Goal: Task Accomplishment & Management: Manage account settings

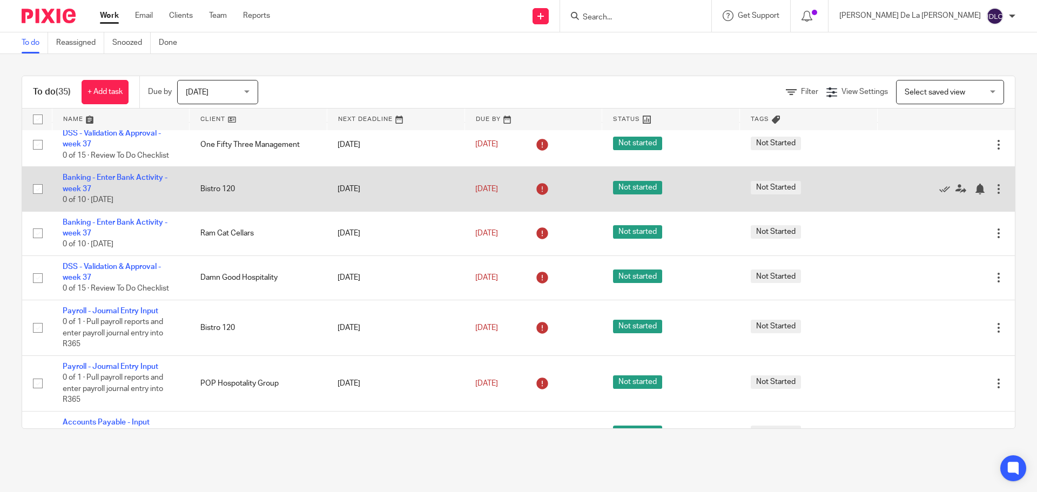
scroll to position [1135, 0]
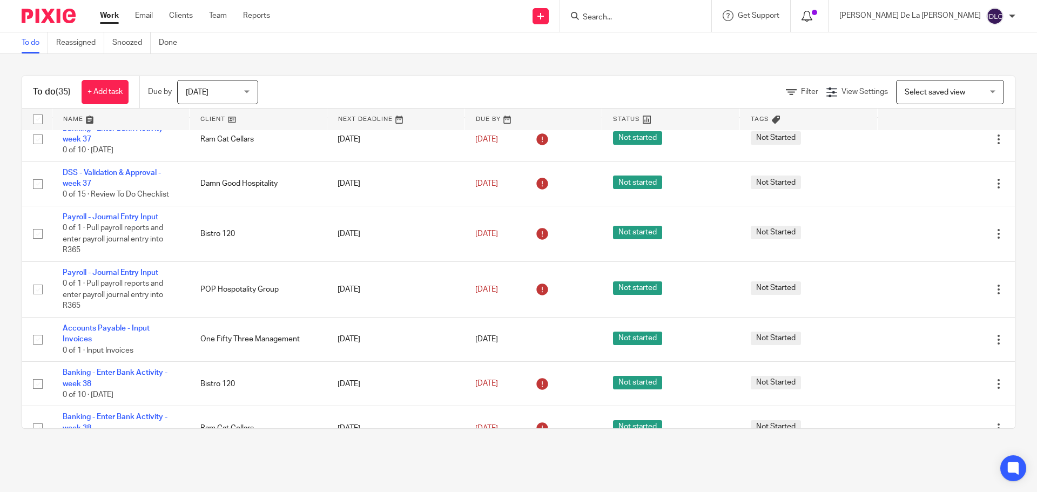
click at [813, 16] on icon at bounding box center [807, 16] width 11 height 11
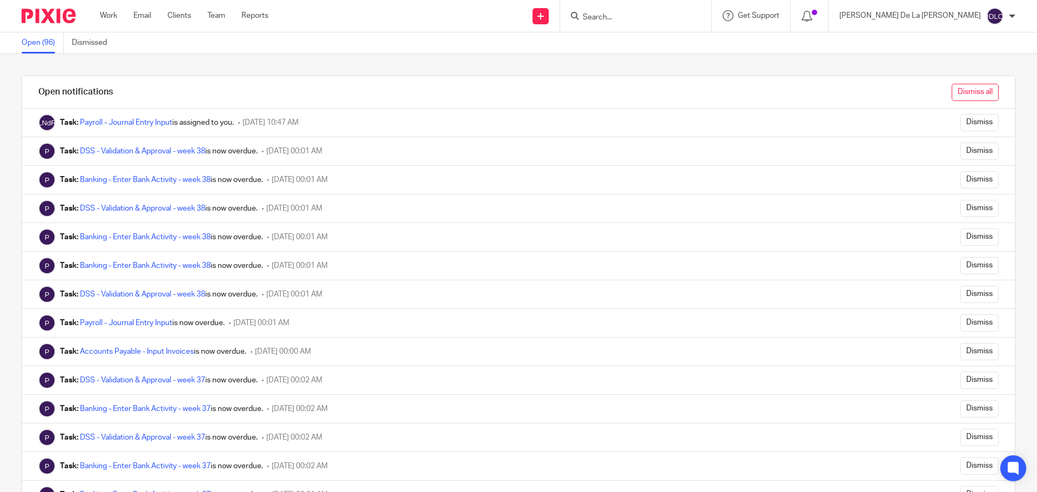
click at [952, 89] on input "Dismiss all" at bounding box center [975, 92] width 47 height 17
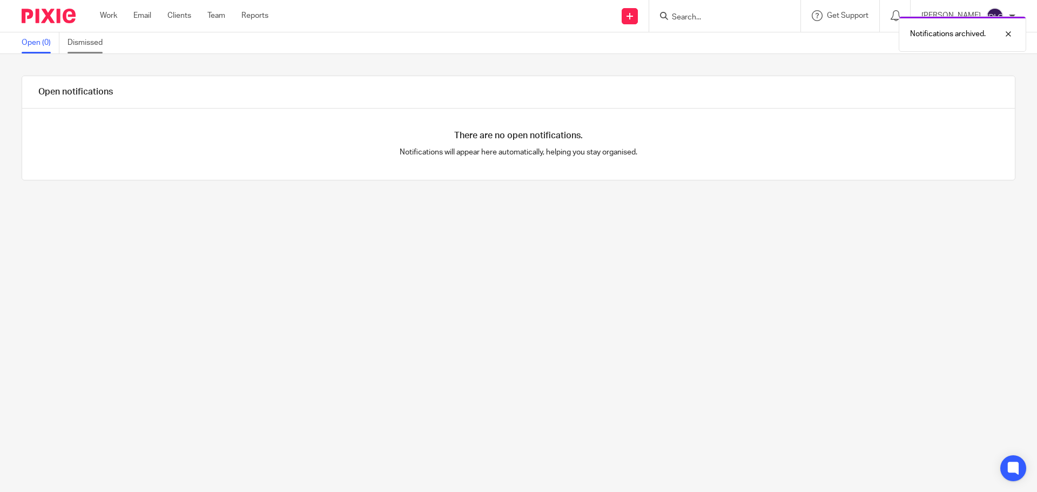
click at [73, 44] on link "Dismissed" at bounding box center [89, 42] width 43 height 21
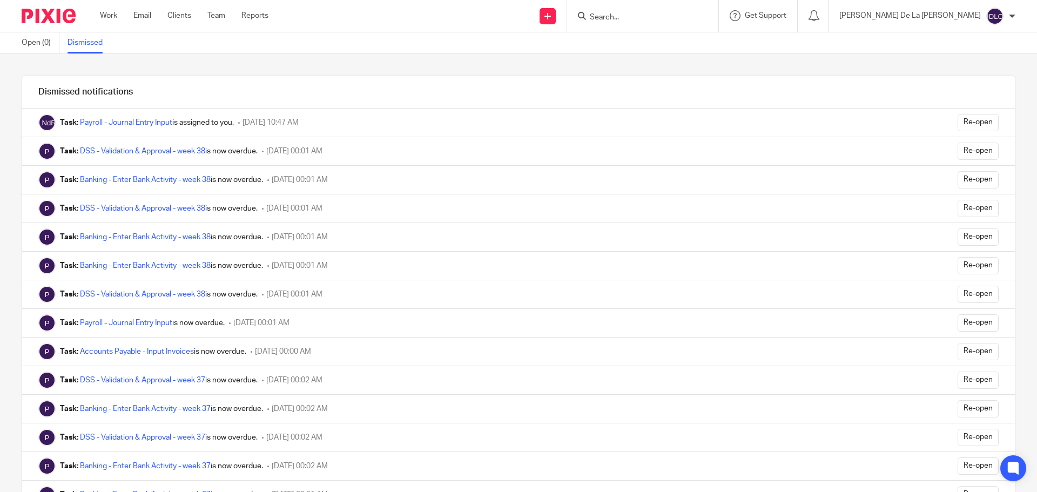
click at [102, 9] on div "Work Email Clients Team Reports Work Email Clients Team Reports Settings" at bounding box center [187, 16] width 196 height 32
click at [1010, 20] on div "[PERSON_NAME] De La [PERSON_NAME]" at bounding box center [928, 16] width 176 height 17
